Goal: Task Accomplishment & Management: Manage account settings

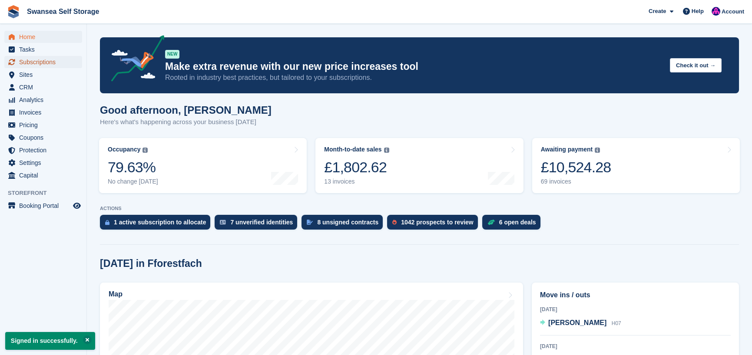
click at [53, 64] on span "Subscriptions" at bounding box center [45, 62] width 52 height 12
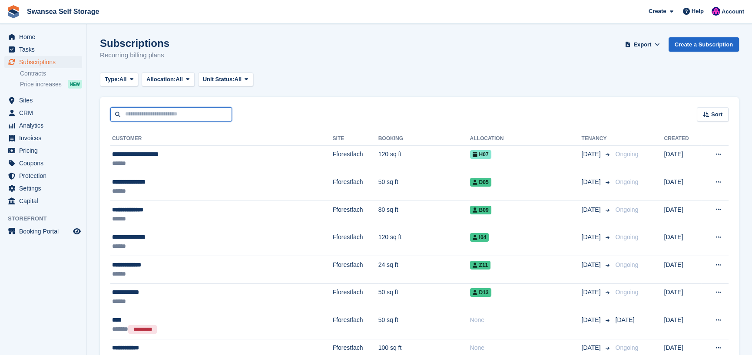
click at [150, 116] on input "text" at bounding box center [171, 114] width 122 height 14
type input "*****"
